Goal: Book appointment/travel/reservation

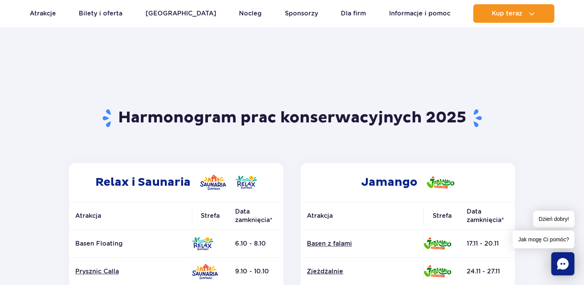
scroll to position [116, 0]
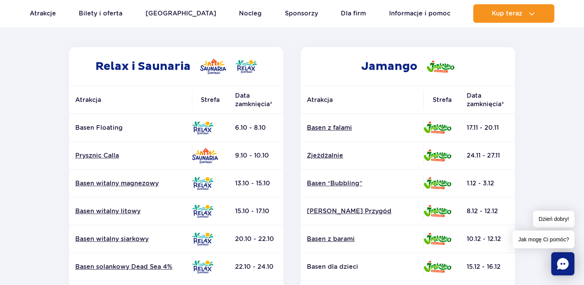
click at [313, 36] on header "Powrót do strony głównej Harmonogram prac konserwacyjnych 2025" at bounding box center [292, 7] width 452 height 79
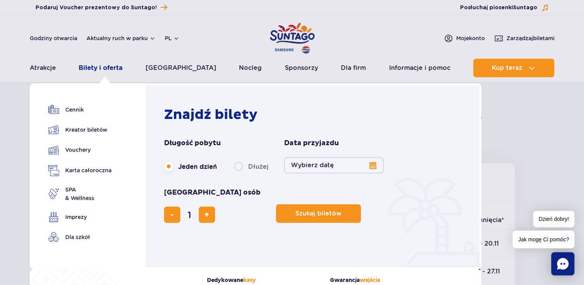
click at [122, 69] on link "Bilety i oferta" at bounding box center [101, 68] width 44 height 19
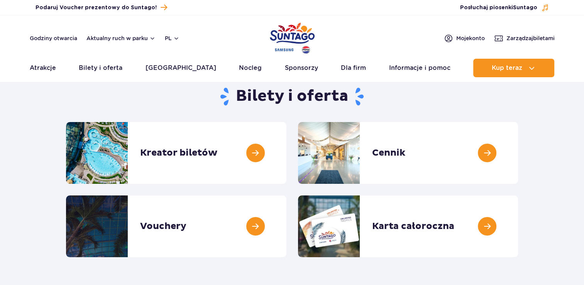
scroll to position [77, 0]
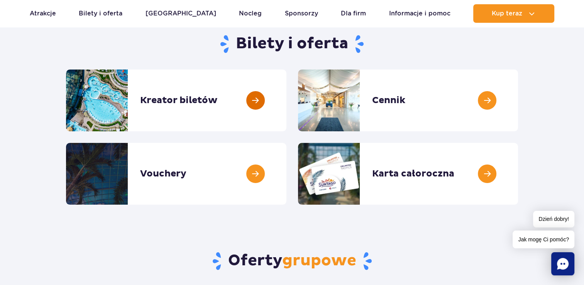
click at [286, 101] on link at bounding box center [286, 100] width 0 height 62
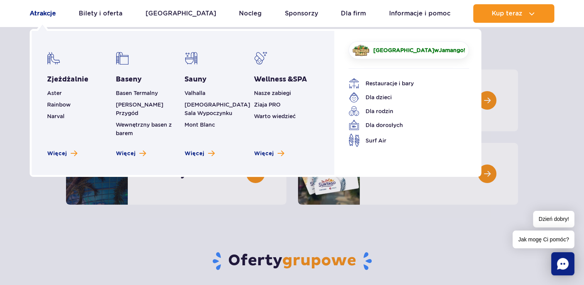
click at [35, 16] on link "Atrakcje" at bounding box center [43, 13] width 26 height 19
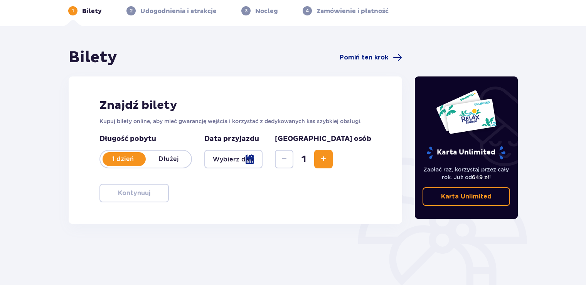
scroll to position [77, 0]
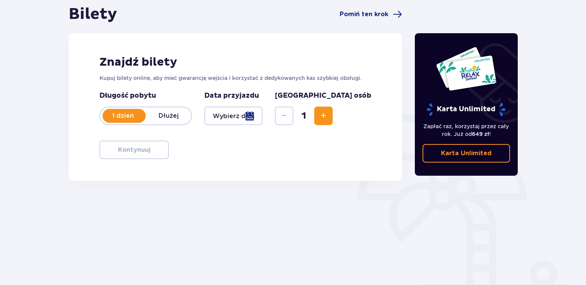
click at [263, 119] on div at bounding box center [233, 115] width 58 height 19
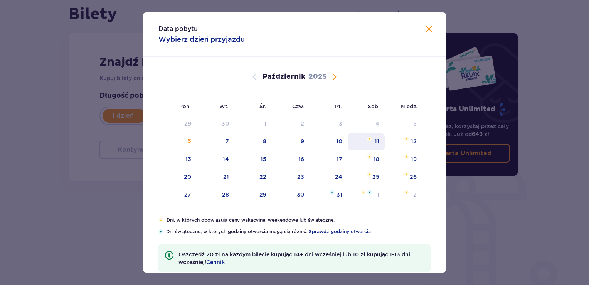
click at [376, 140] on div "11" at bounding box center [377, 141] width 5 height 8
type input "11.10.25"
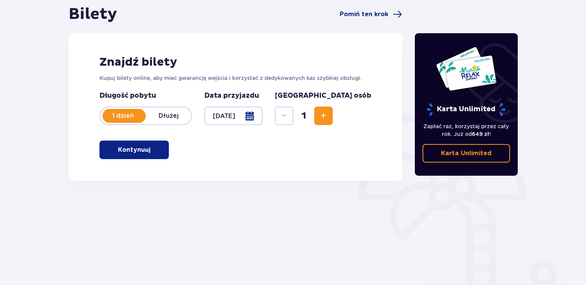
click at [328, 112] on span "Zwiększ" at bounding box center [323, 115] width 9 height 9
click at [151, 154] on span "button" at bounding box center [151, 149] width 9 height 9
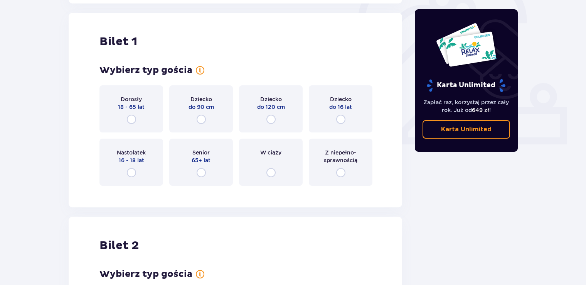
scroll to position [258, 0]
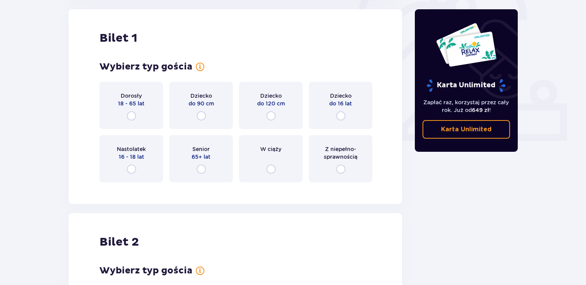
click at [135, 116] on input "radio" at bounding box center [131, 115] width 9 height 9
radio input "true"
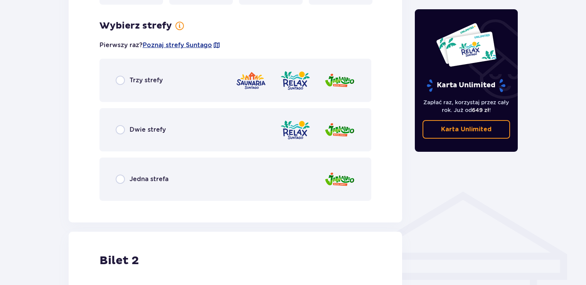
scroll to position [446, 0]
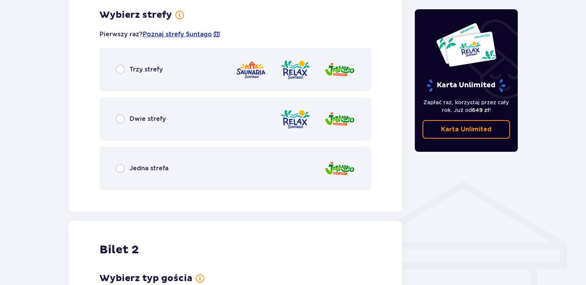
click at [121, 70] on input "radio" at bounding box center [120, 69] width 9 height 9
radio input "true"
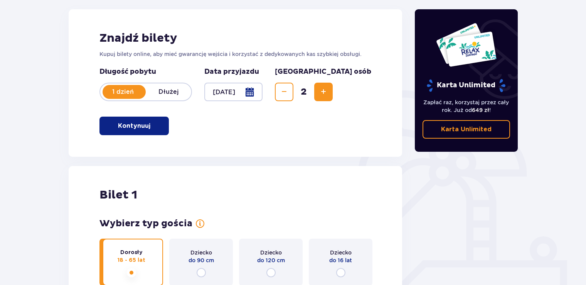
scroll to position [0, 0]
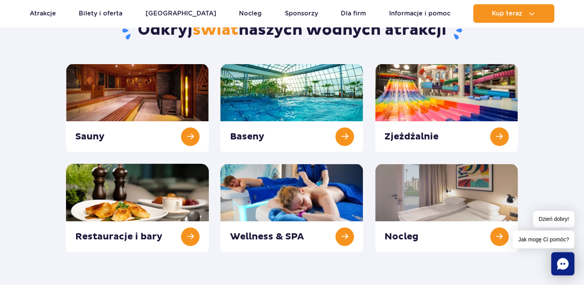
scroll to position [39, 0]
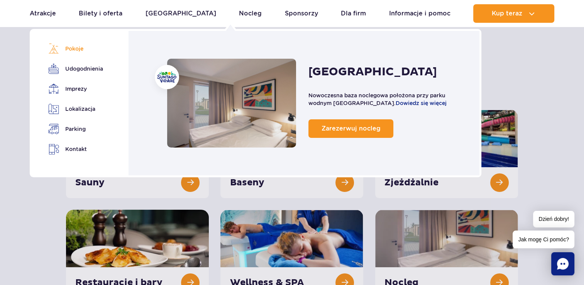
click at [75, 47] on link "Pokoje" at bounding box center [74, 48] width 52 height 11
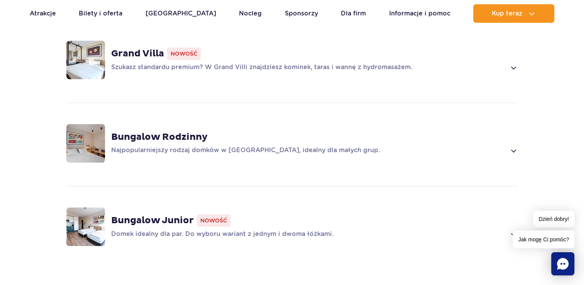
scroll to position [560, 0]
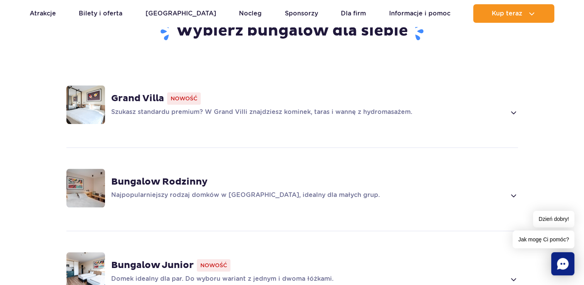
click at [214, 108] on p "Szukasz standardu premium? W Grand Villi znajdziesz kominek, taras i wannę z hy…" at bounding box center [308, 112] width 395 height 9
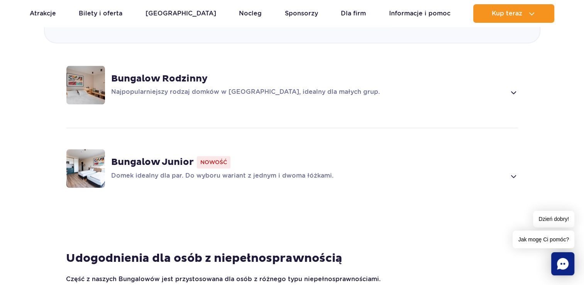
scroll to position [1193, 0]
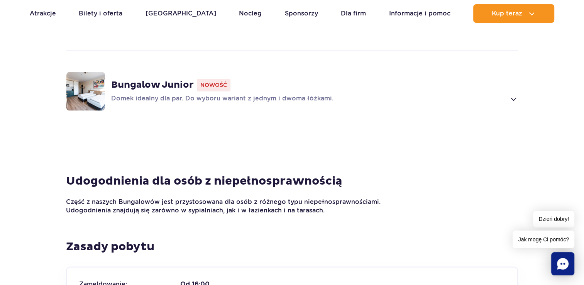
click at [256, 94] on p "Domek idealny dla par. Do wyboru wariant z jednym i dwoma łóżkami." at bounding box center [308, 98] width 395 height 9
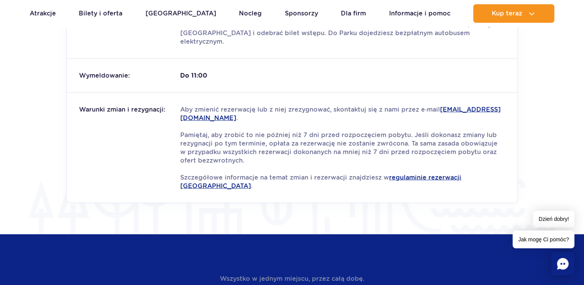
scroll to position [1397, 0]
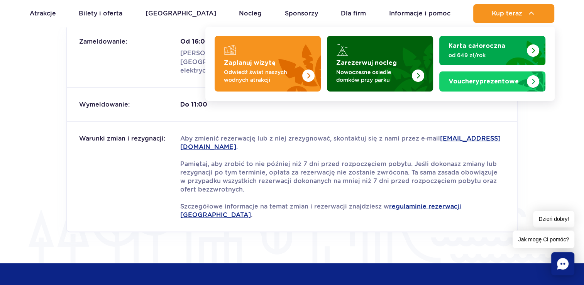
click at [413, 77] on img "Zarezerwuj nocleg" at bounding box center [418, 75] width 12 height 12
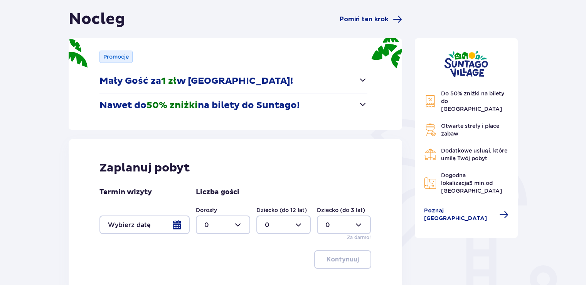
scroll to position [77, 0]
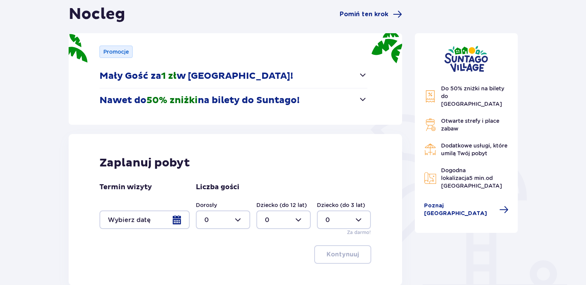
click at [362, 99] on span "button" at bounding box center [362, 98] width 9 height 9
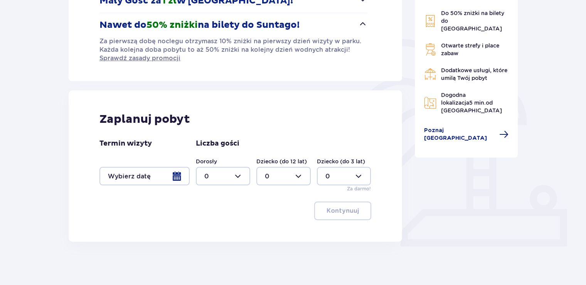
scroll to position [155, 0]
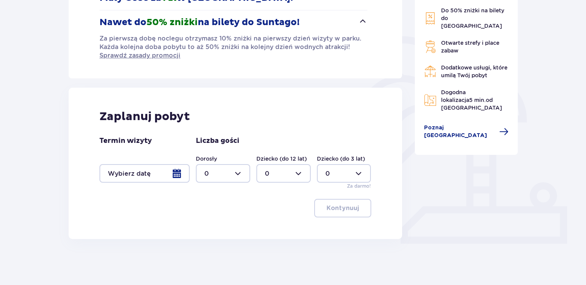
click at [181, 174] on div at bounding box center [145, 173] width 90 height 19
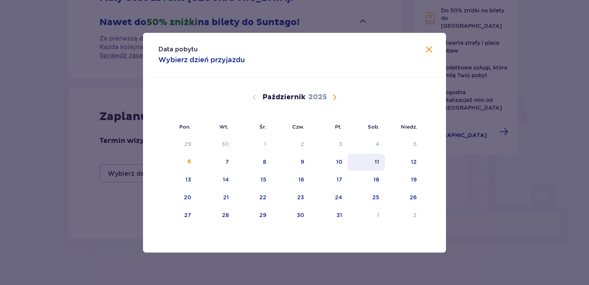
click at [372, 157] on div "11" at bounding box center [366, 162] width 37 height 17
click at [394, 162] on div "12" at bounding box center [403, 162] width 37 height 17
type input "[DATE] - [DATE]"
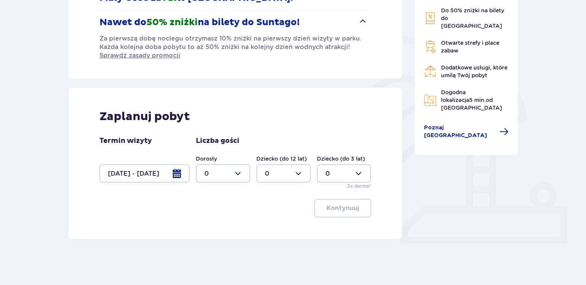
click at [235, 172] on div at bounding box center [223, 173] width 54 height 19
click at [212, 228] on div "2" at bounding box center [222, 228] width 37 height 8
type input "2"
click at [335, 211] on p "Kontynuuj" at bounding box center [343, 208] width 32 height 8
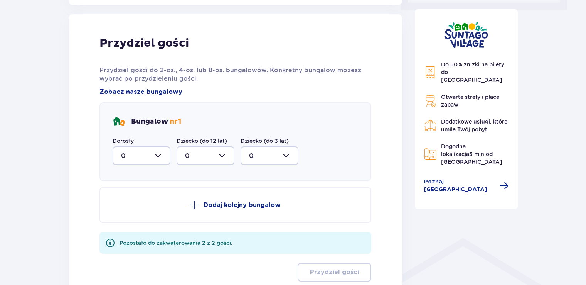
scroll to position [393, 0]
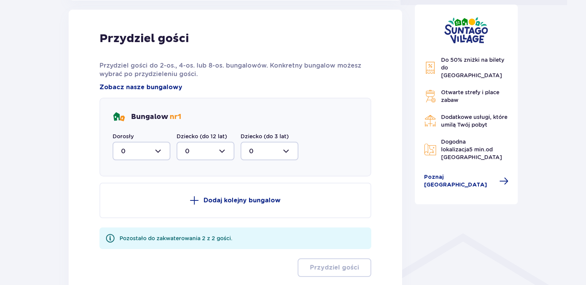
click at [157, 150] on div at bounding box center [142, 151] width 58 height 19
click at [125, 208] on div "2" at bounding box center [141, 206] width 41 height 8
type input "2"
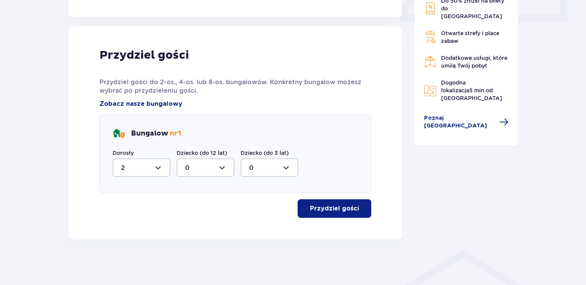
click at [357, 208] on span "button" at bounding box center [360, 208] width 9 height 9
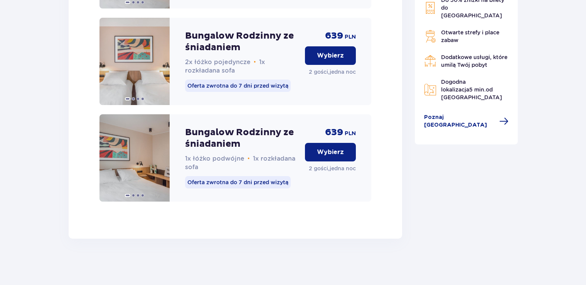
scroll to position [890, 0]
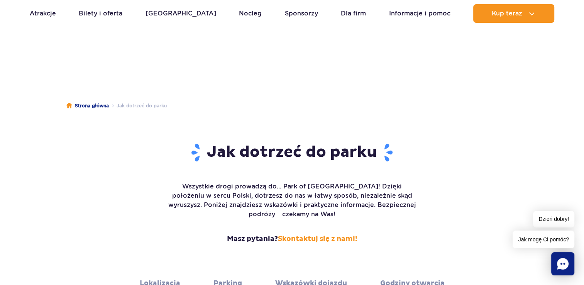
scroll to position [77, 0]
